Goal: Task Accomplishment & Management: Use online tool/utility

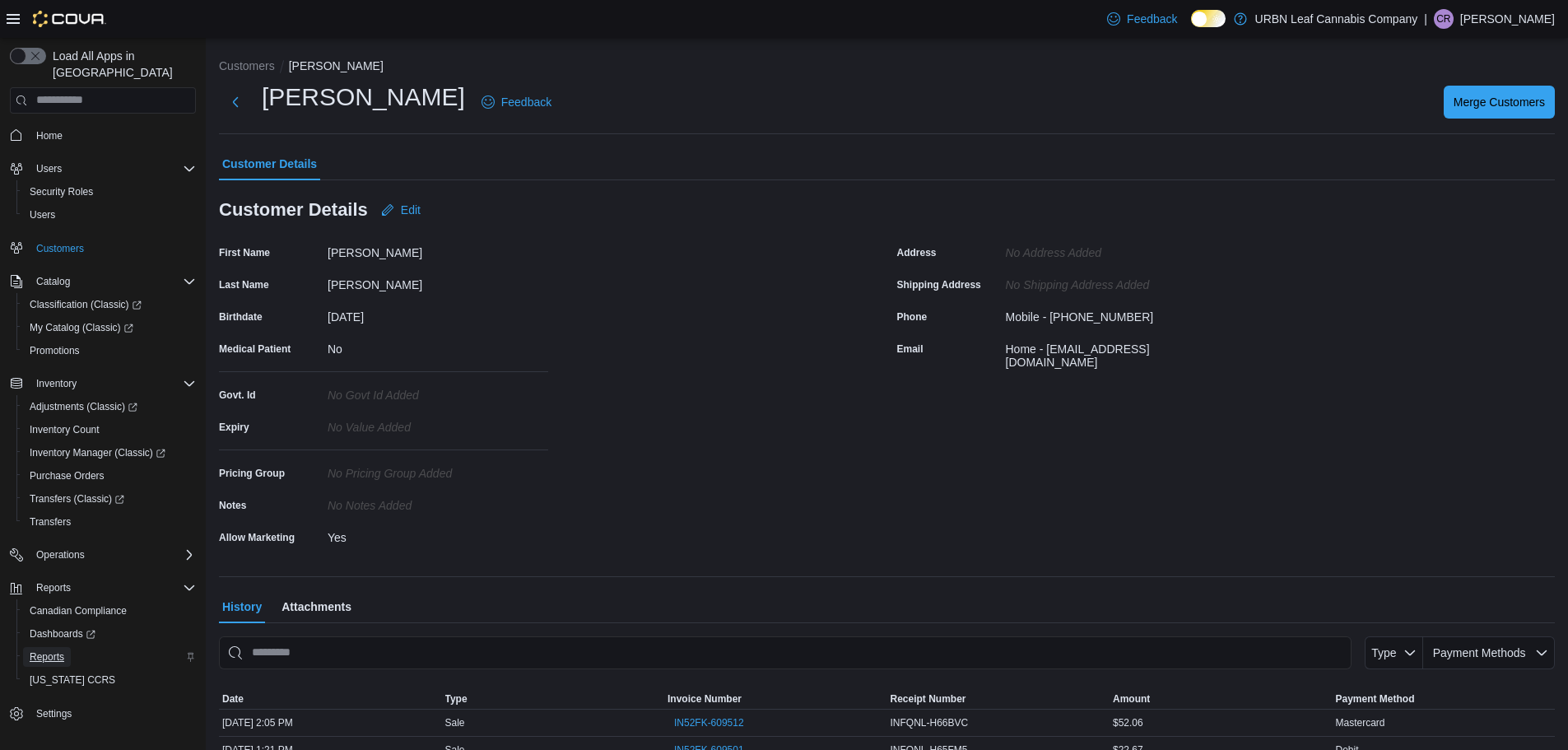
click at [57, 651] on span "Reports" at bounding box center [46, 657] width 34 height 13
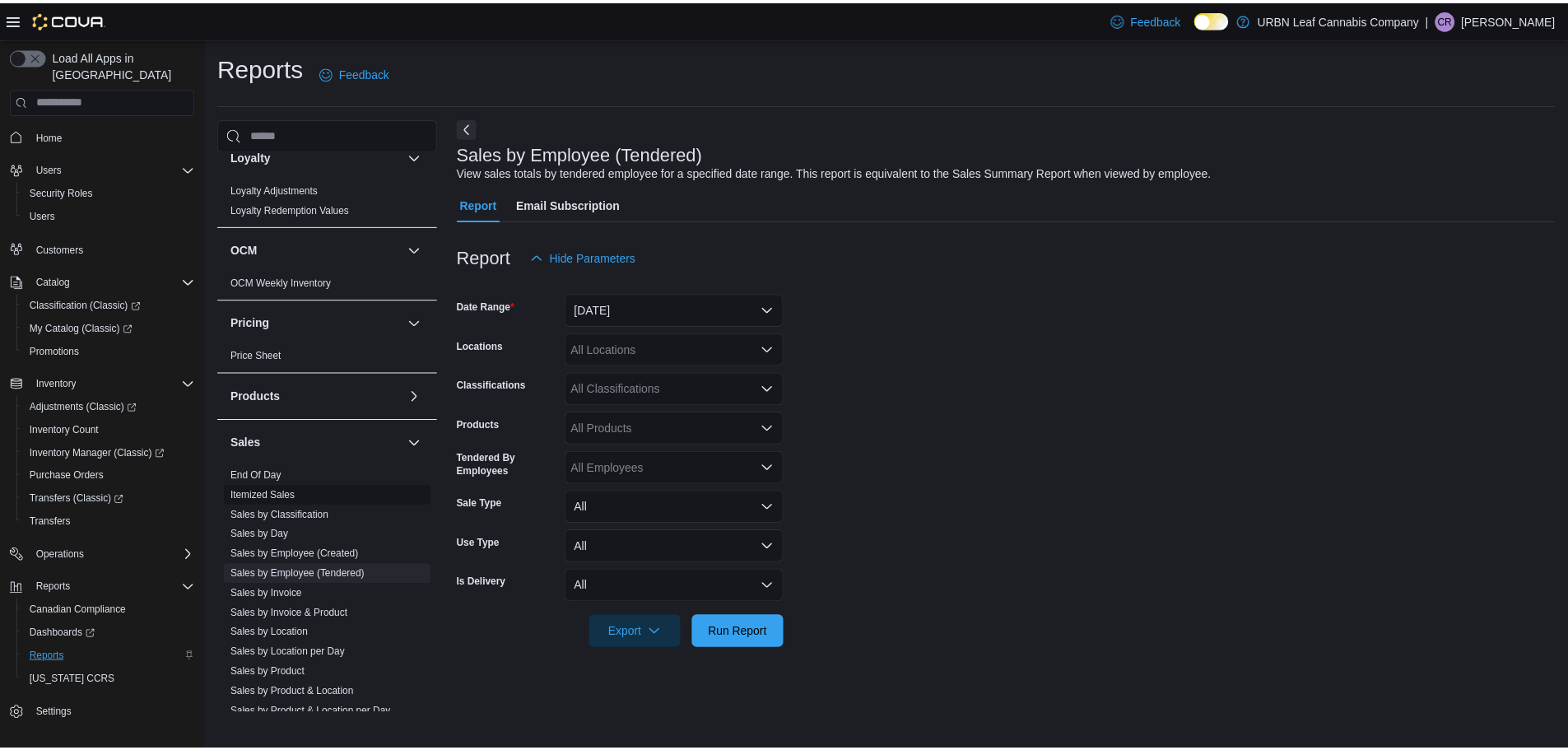
scroll to position [979, 0]
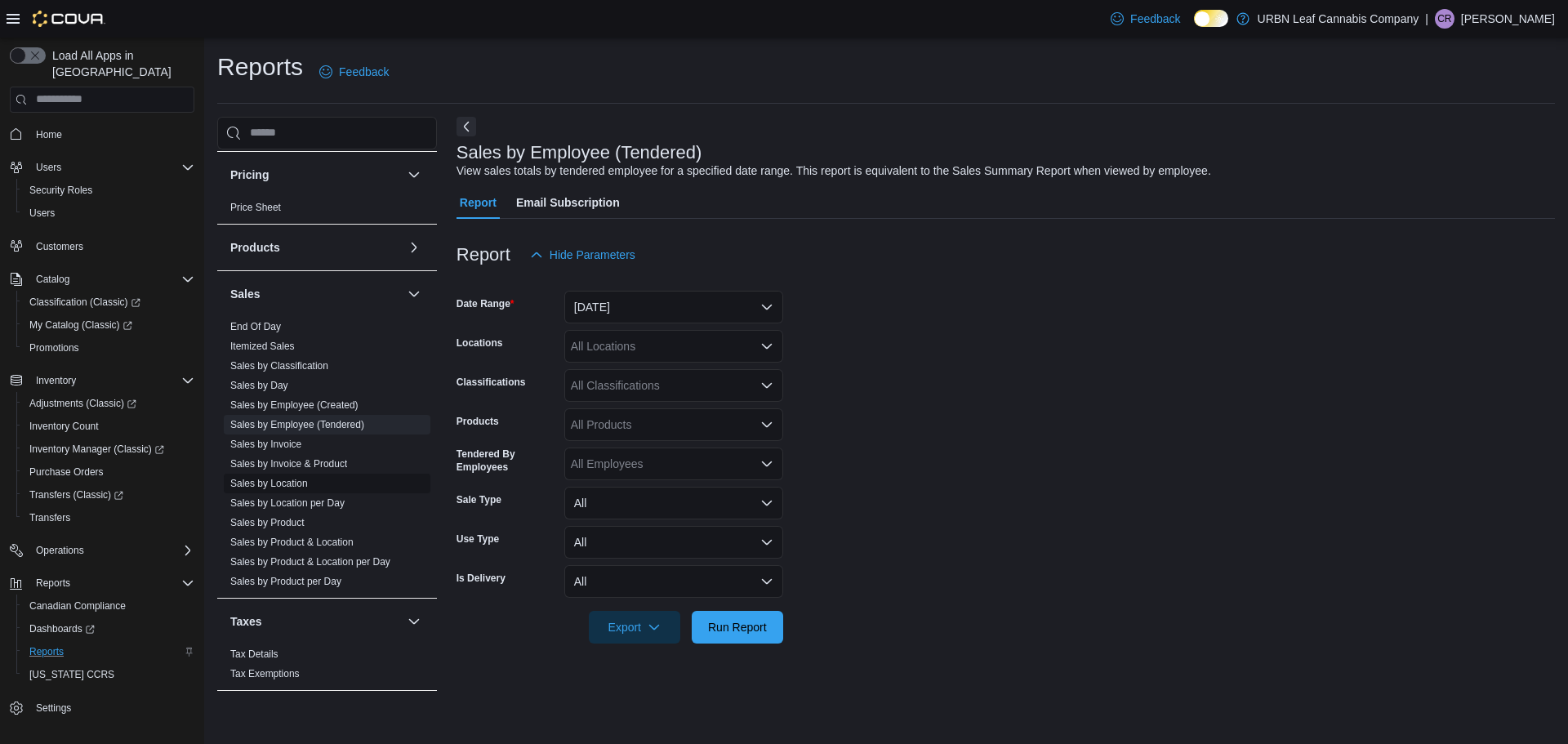
click at [293, 480] on link "Sales by Location" at bounding box center [270, 484] width 78 height 12
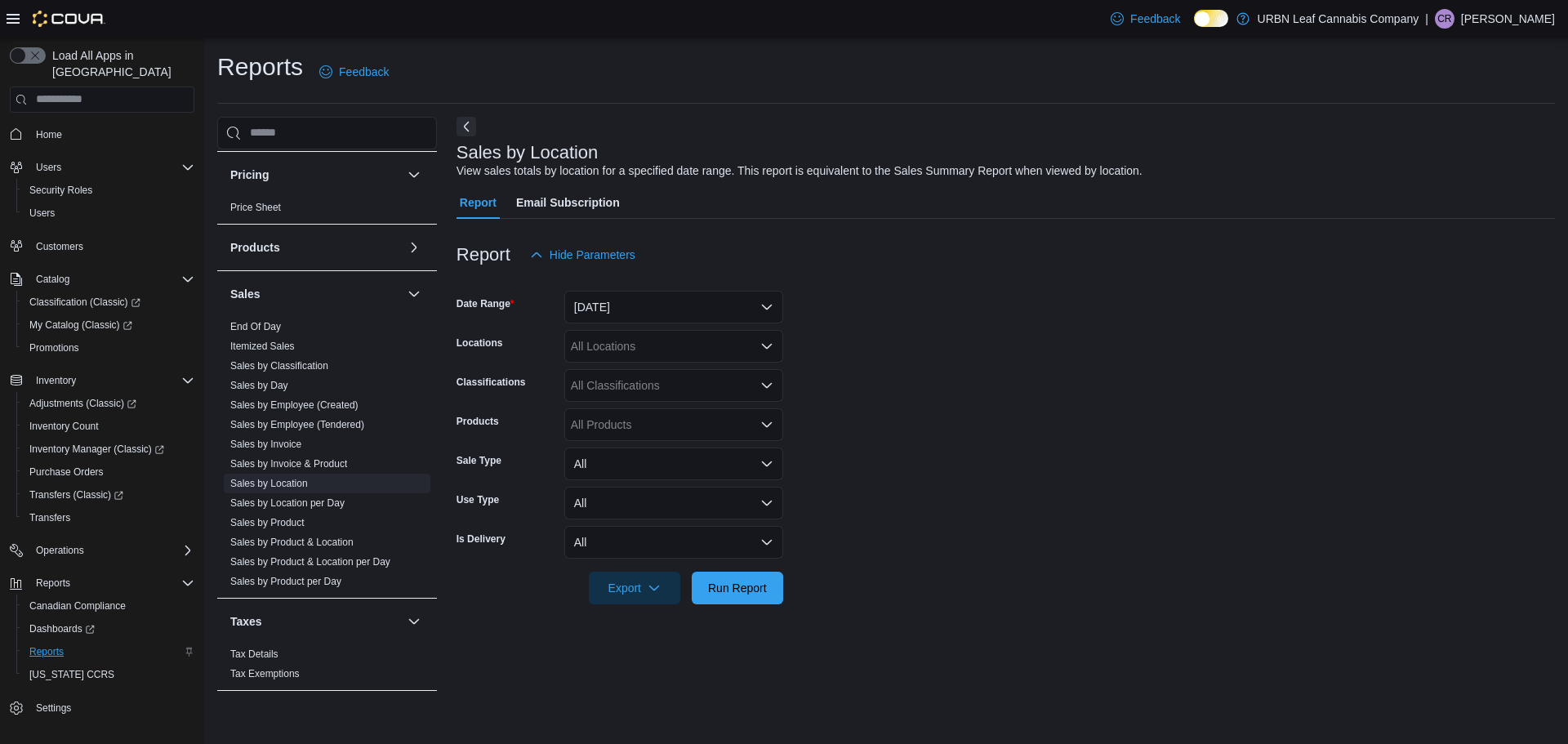
click at [13, 18] on icon at bounding box center [13, 19] width 13 height 10
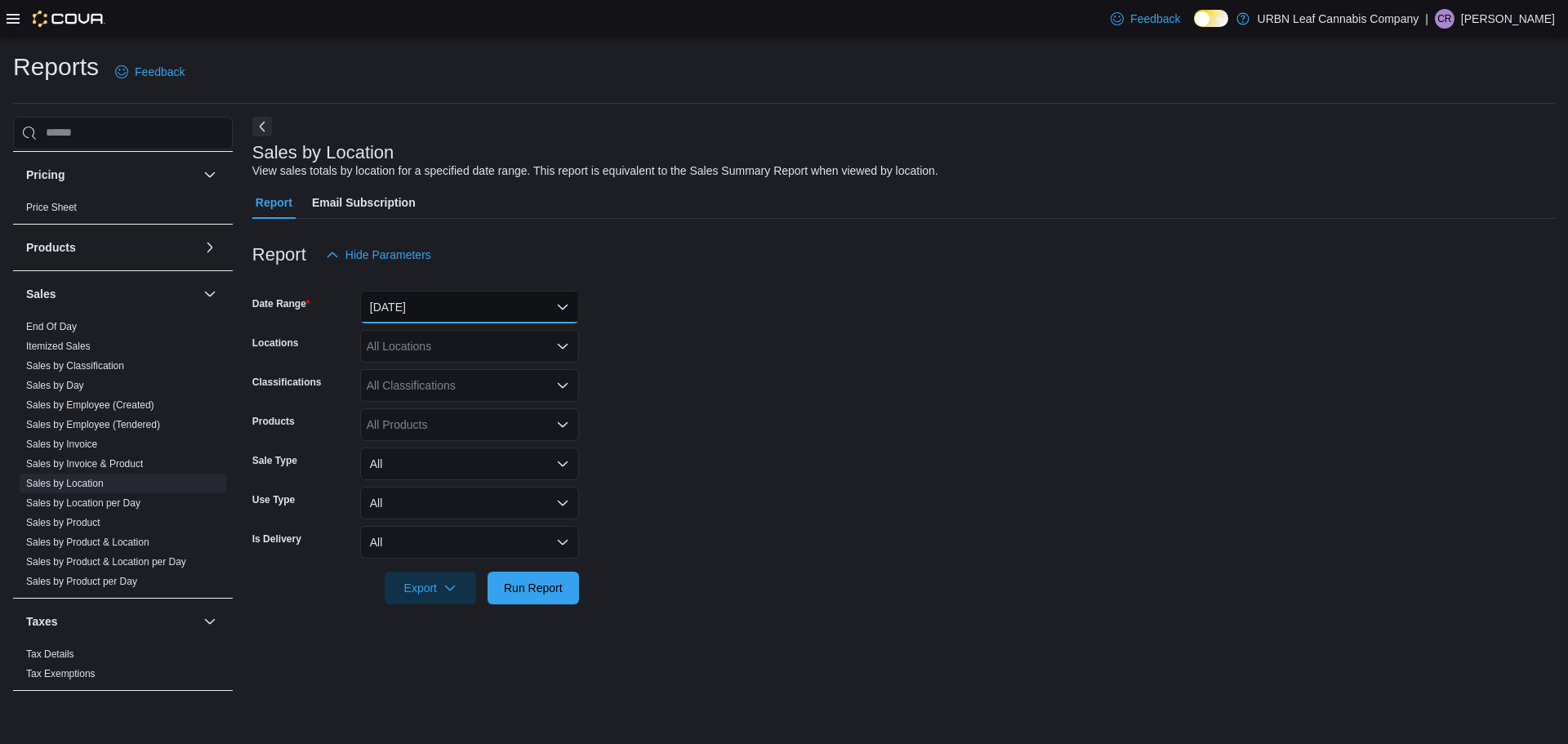
click at [569, 307] on button "[DATE]" at bounding box center [469, 308] width 219 height 33
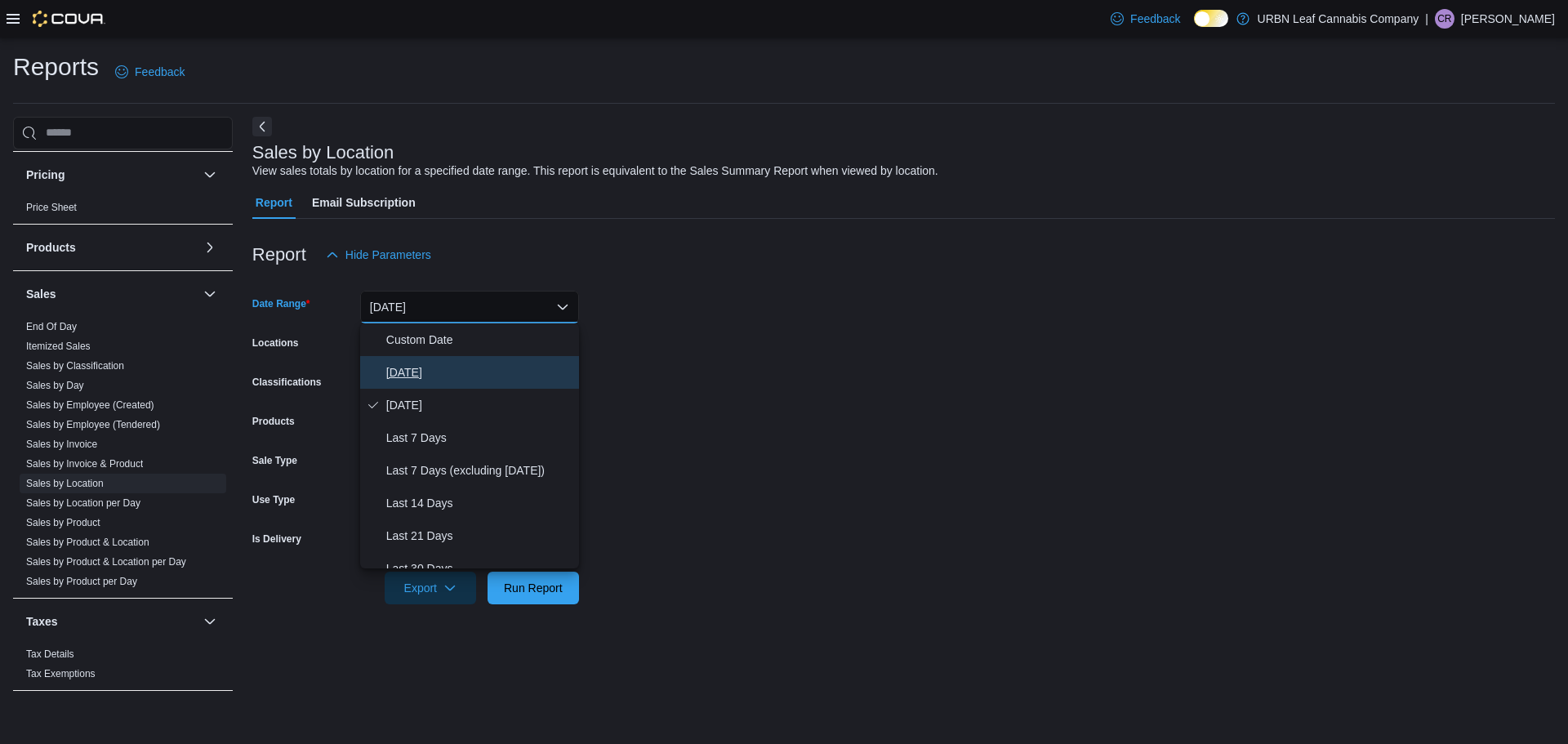
drag, startPoint x: 417, startPoint y: 370, endPoint x: 428, endPoint y: 381, distance: 15.6
click at [416, 370] on span "[DATE]" at bounding box center [479, 372] width 186 height 19
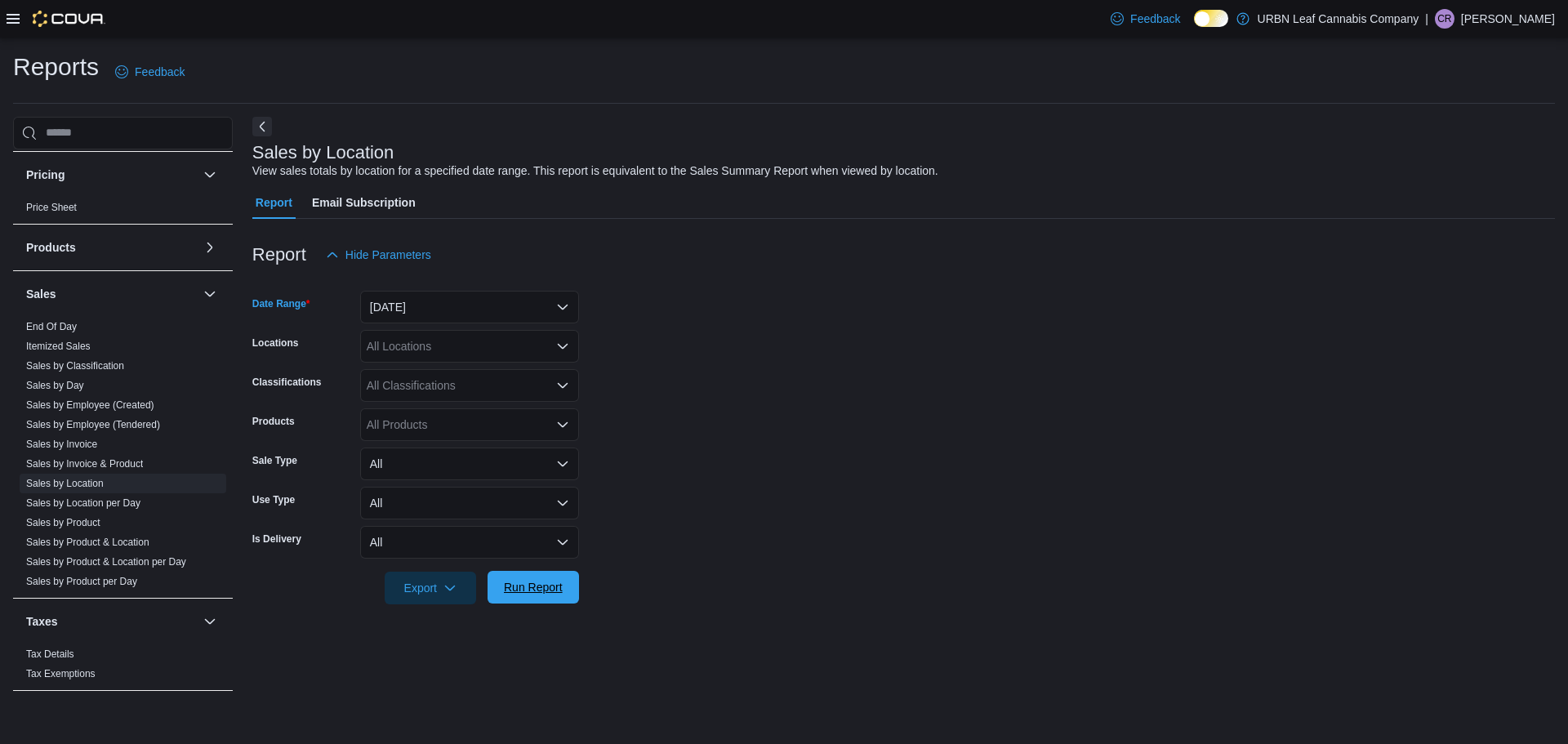
click at [556, 593] on span "Run Report" at bounding box center [533, 587] width 58 height 17
click at [803, 489] on form "Date Range [DATE] Locations All Locations Classifications All Classifications P…" at bounding box center [897, 437] width 1290 height 333
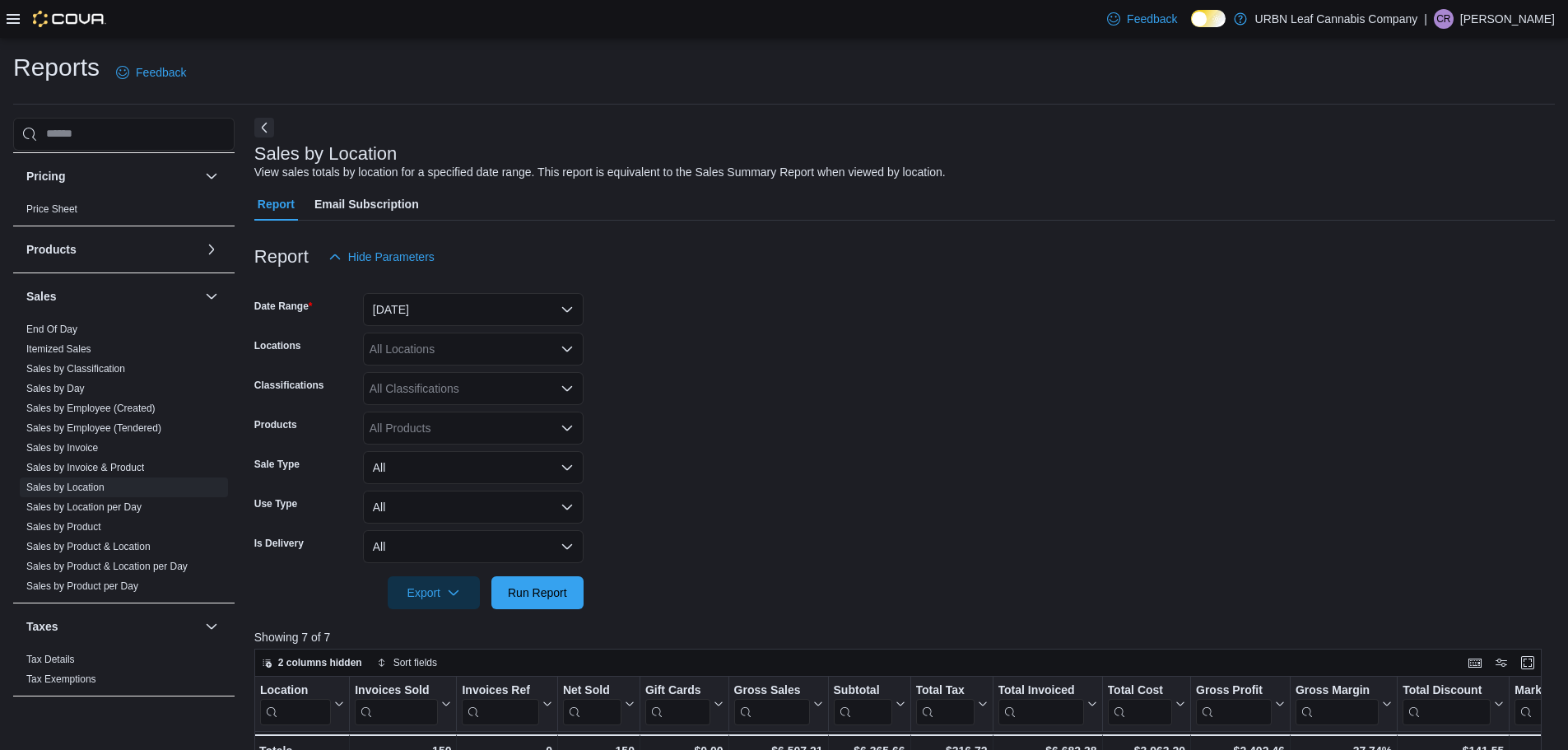
click at [863, 378] on form "Date Range [DATE] Locations All Locations Classifications All Classifications P…" at bounding box center [904, 441] width 1300 height 336
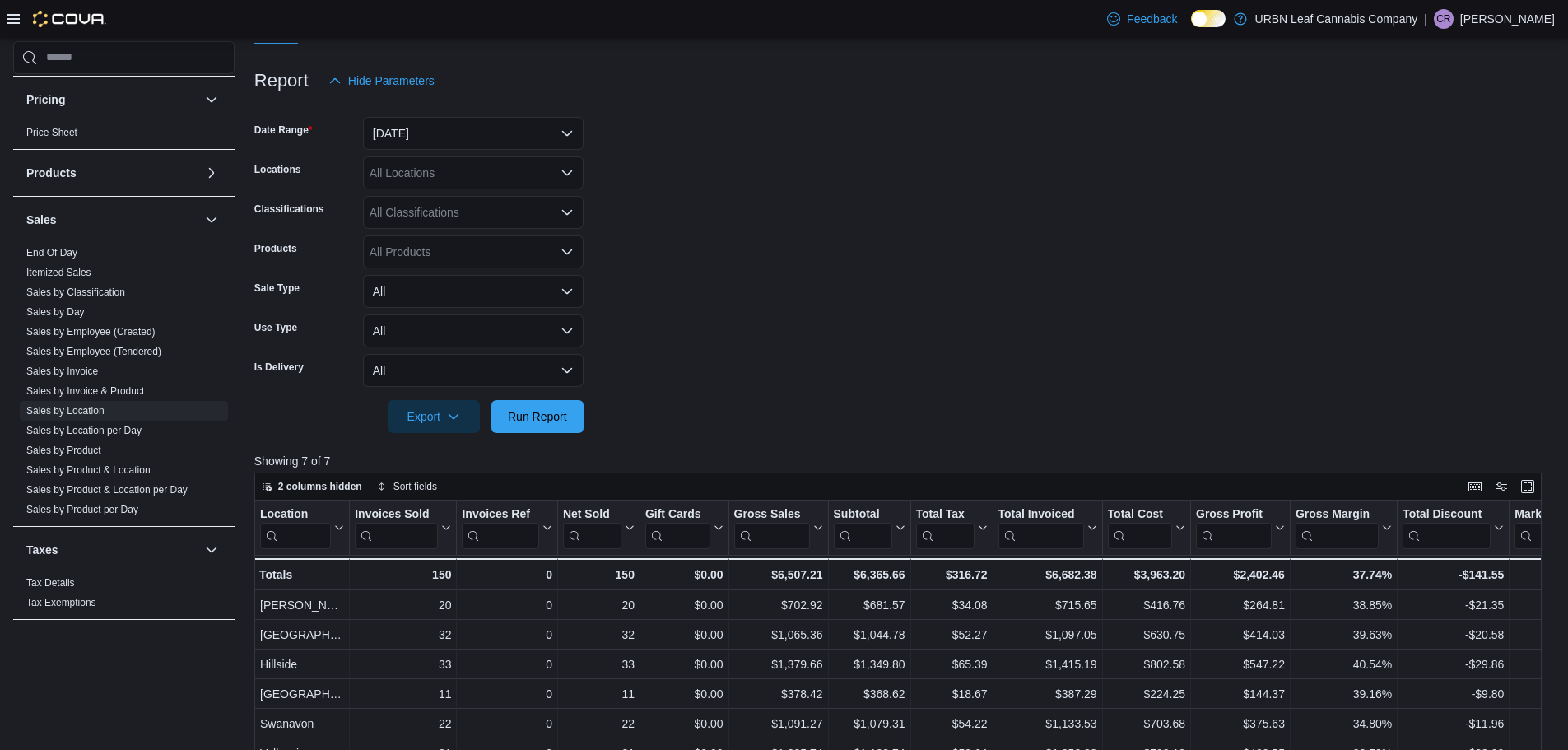
scroll to position [411, 0]
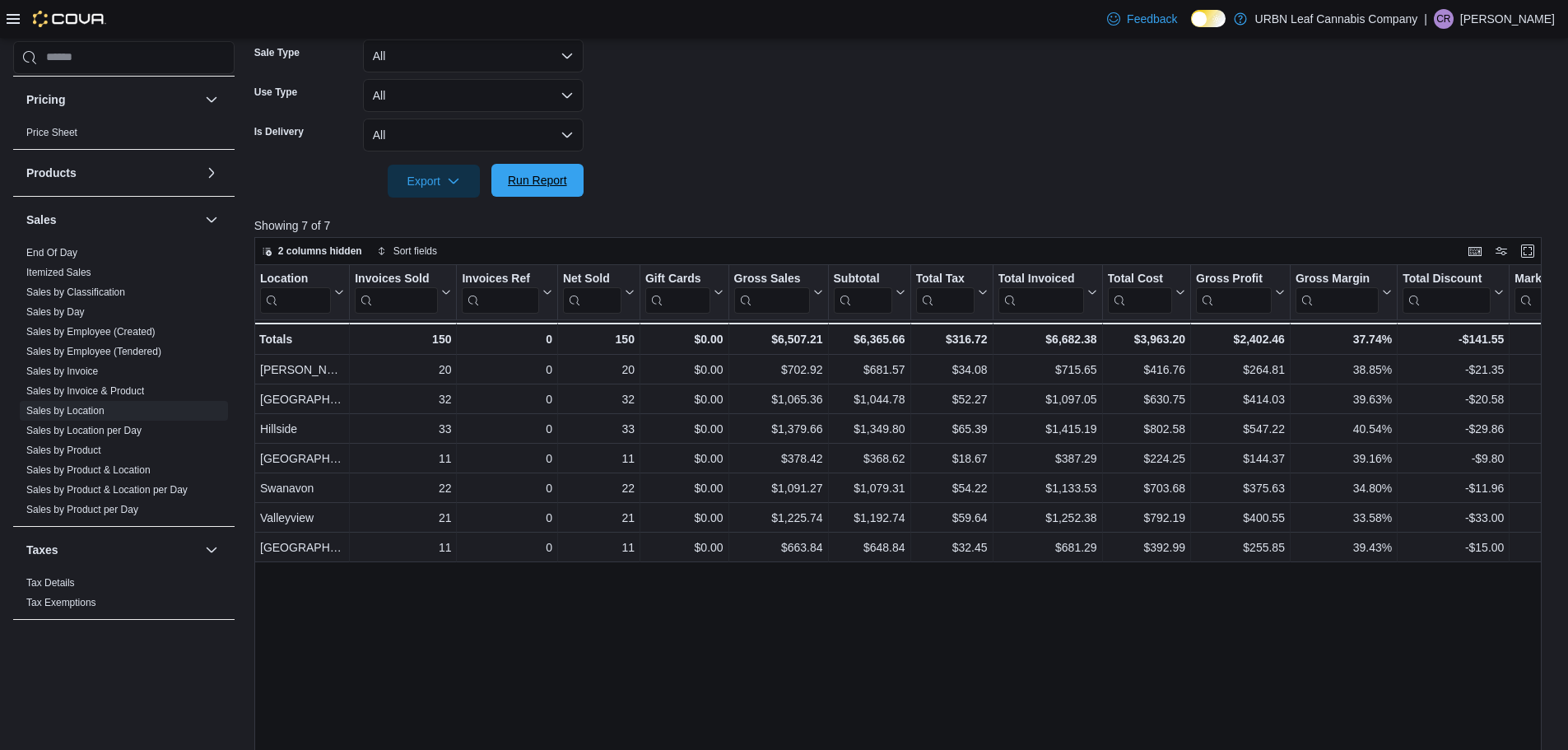
click at [558, 190] on span "Run Report" at bounding box center [538, 181] width 73 height 33
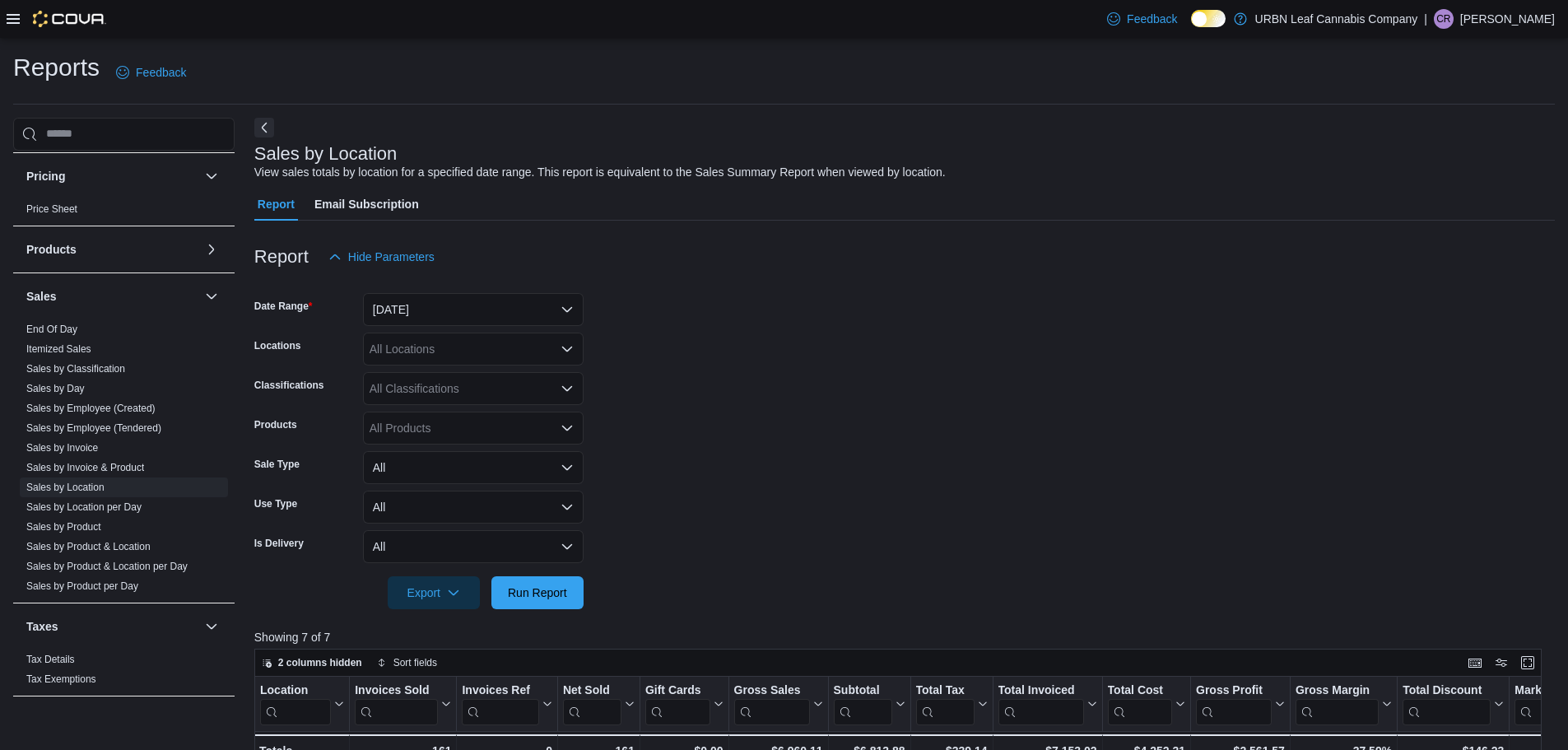
click at [775, 359] on form "Date Range [DATE] Locations All Locations Classifications All Classifications P…" at bounding box center [904, 441] width 1300 height 336
